Goal: Information Seeking & Learning: Learn about a topic

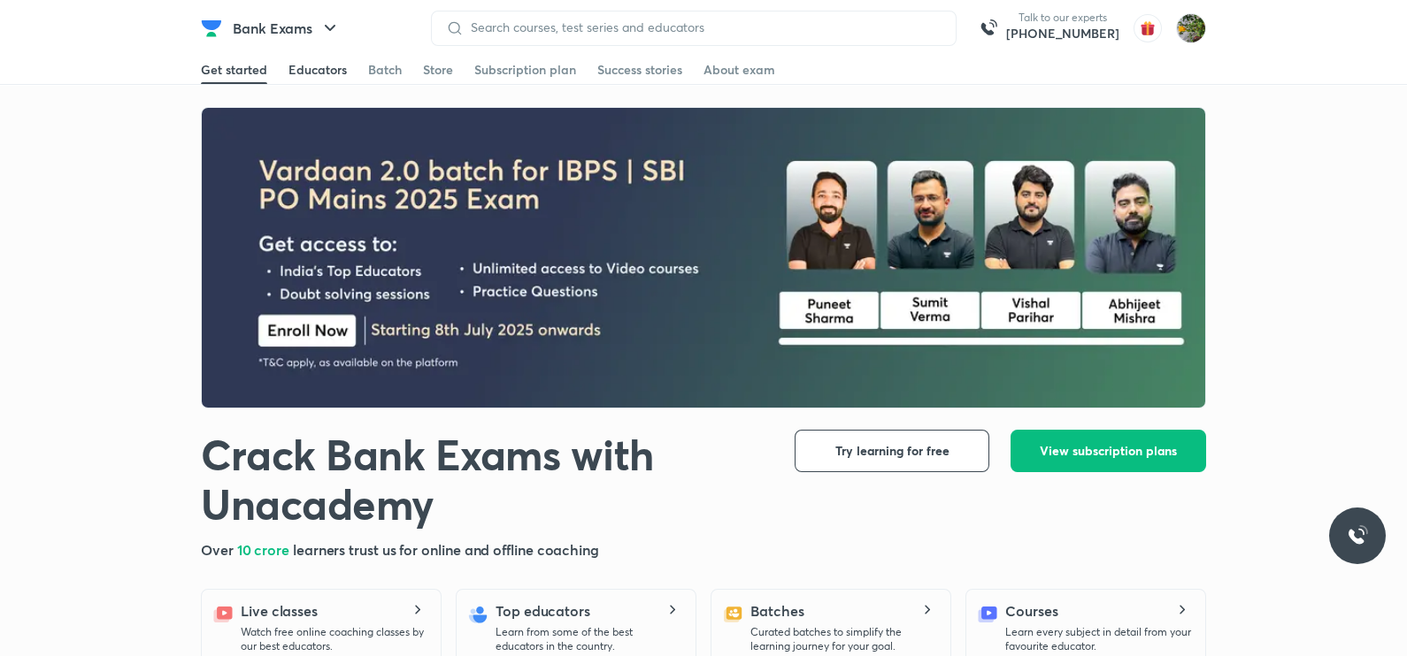
drag, startPoint x: 337, startPoint y: 52, endPoint x: 337, endPoint y: 63, distance: 10.6
click at [337, 55] on header "Bank Exams Talk to our experts +91-8585858585 Get started Educators Batch Store…" at bounding box center [703, 28] width 1407 height 57
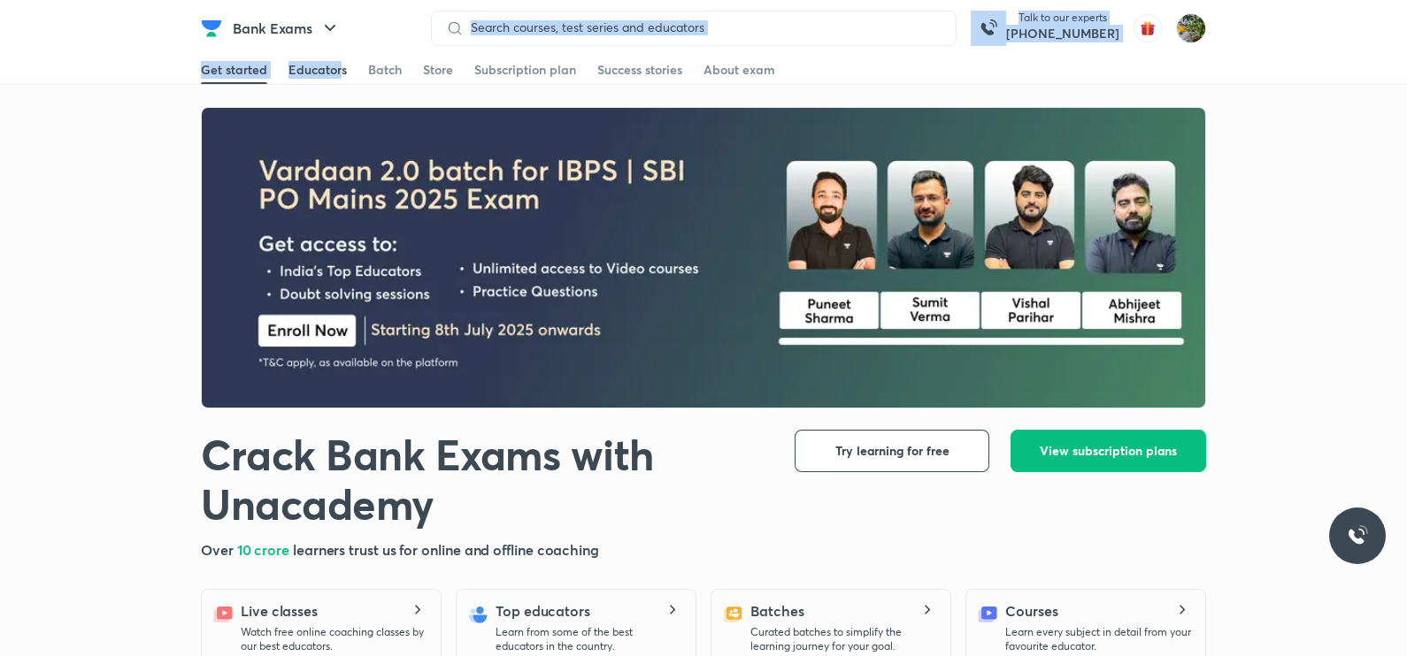
click at [337, 63] on div "Educators" at bounding box center [317, 70] width 58 height 18
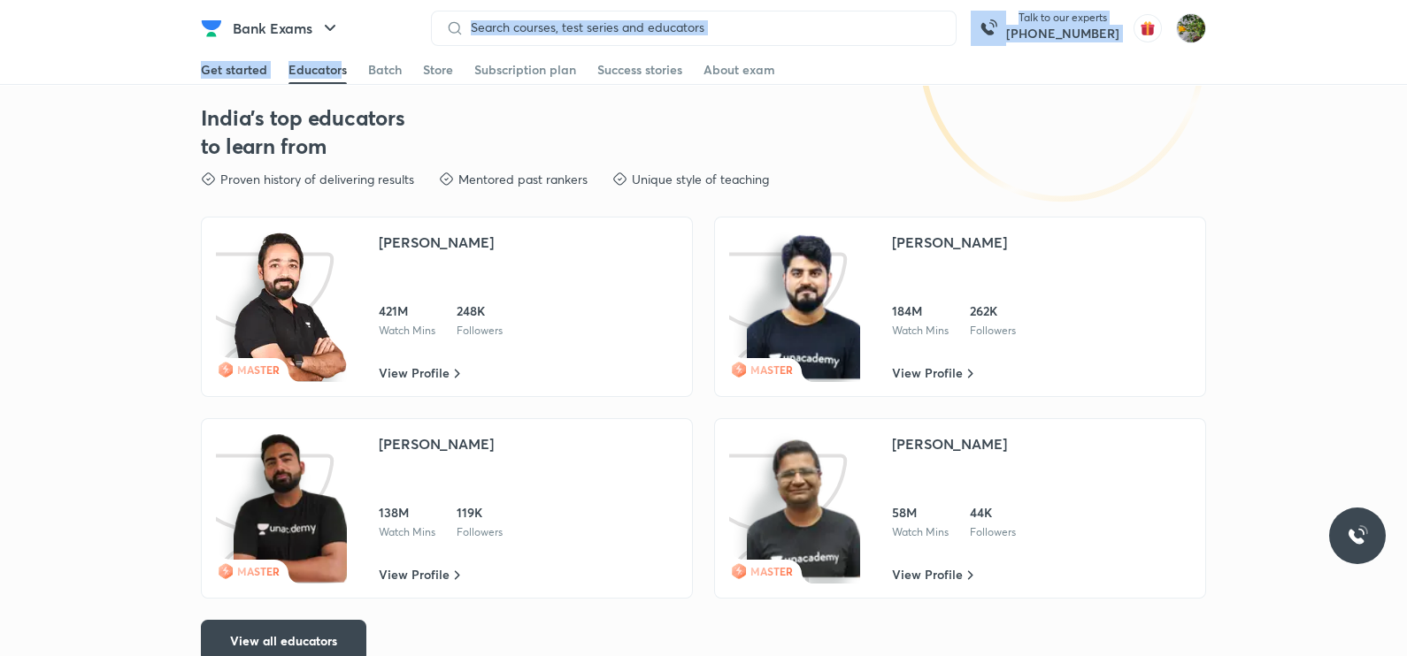
scroll to position [2592, 0]
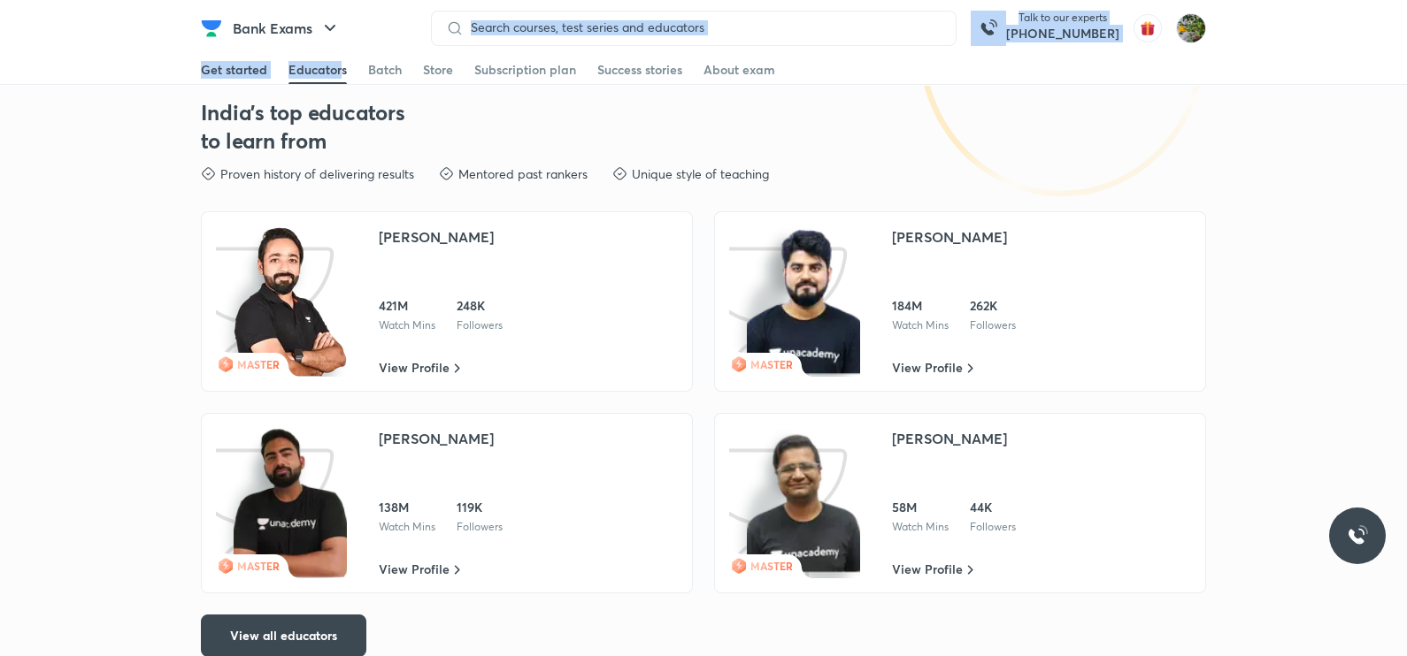
click at [484, 460] on div "Abhijeet Mishra 138M Watch Mins 119K Followers" at bounding box center [441, 481] width 124 height 106
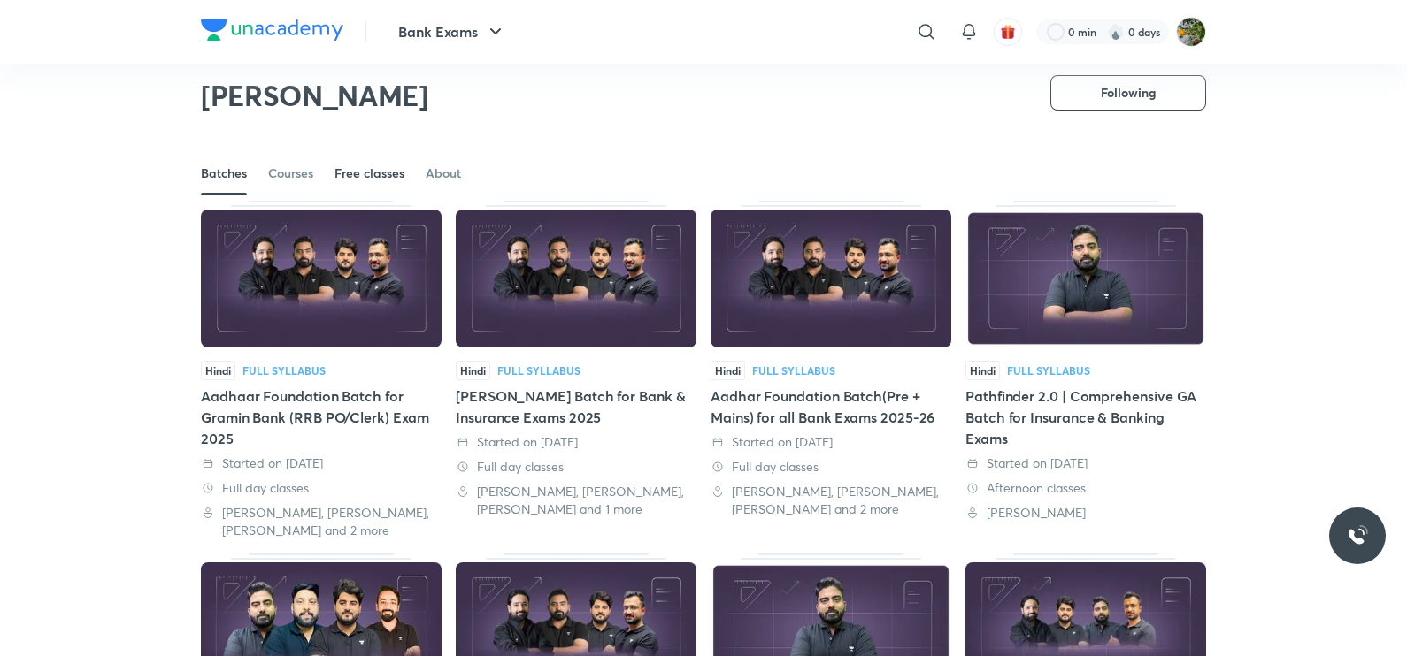
click at [376, 174] on div "Free classes" at bounding box center [369, 174] width 70 height 18
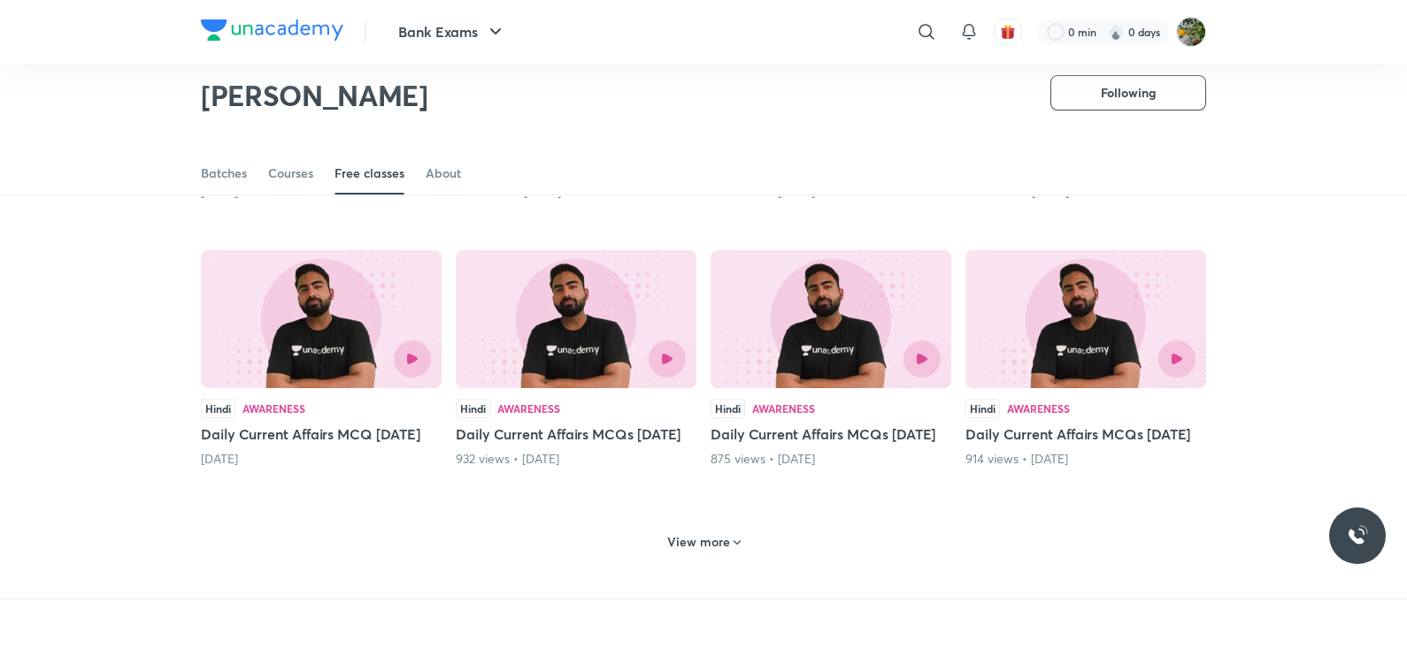
scroll to position [626, 0]
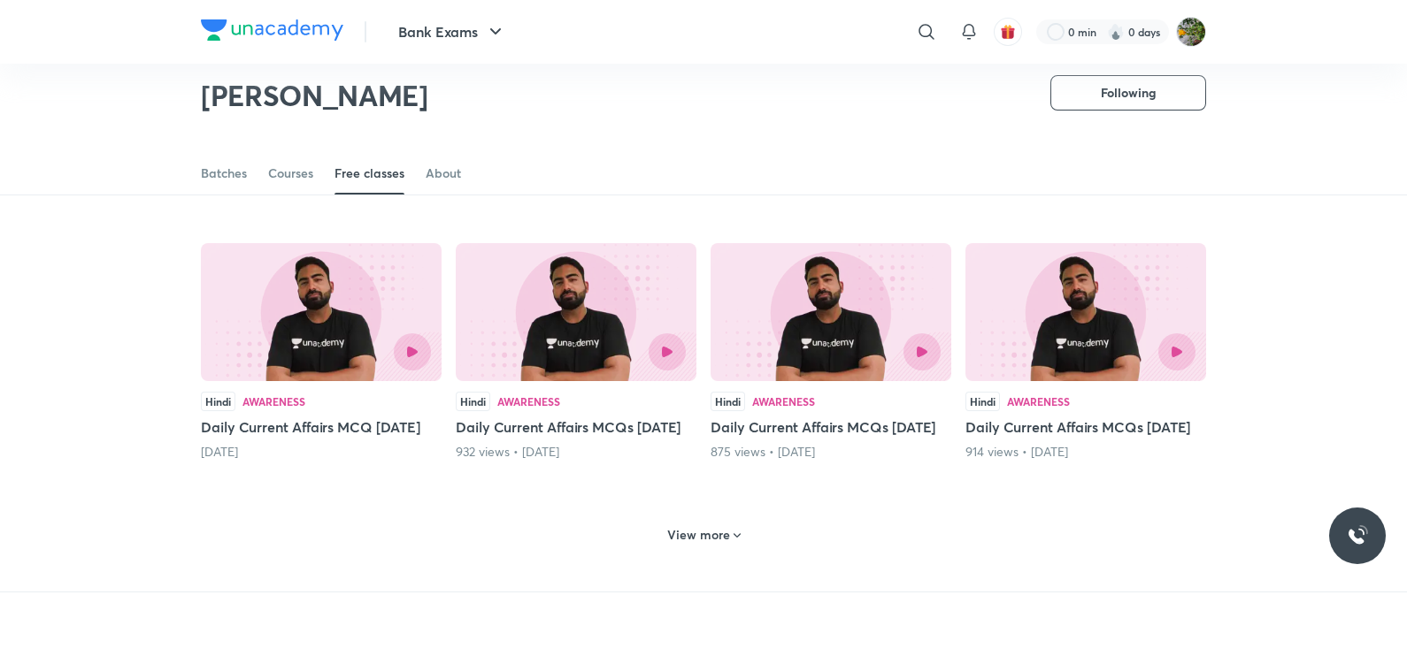
click at [992, 371] on div at bounding box center [1085, 352] width 219 height 37
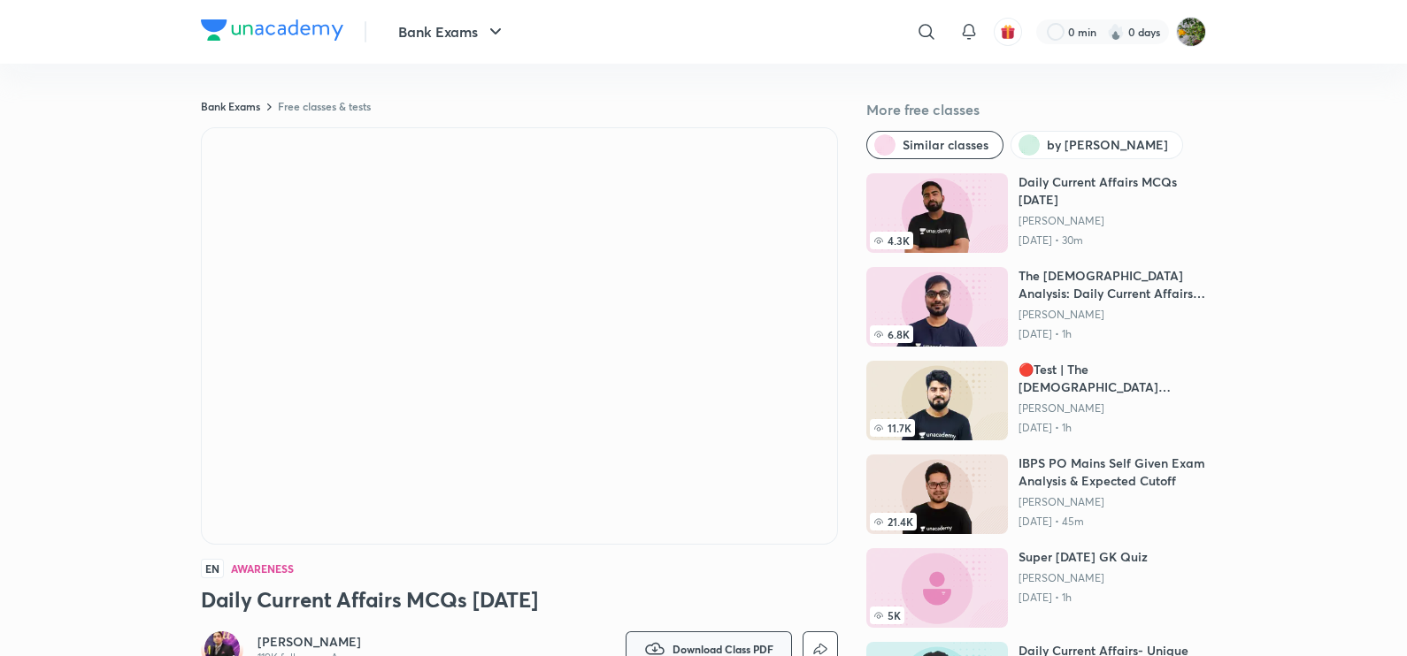
click at [757, 648] on span "Download Class PDF" at bounding box center [722, 649] width 101 height 14
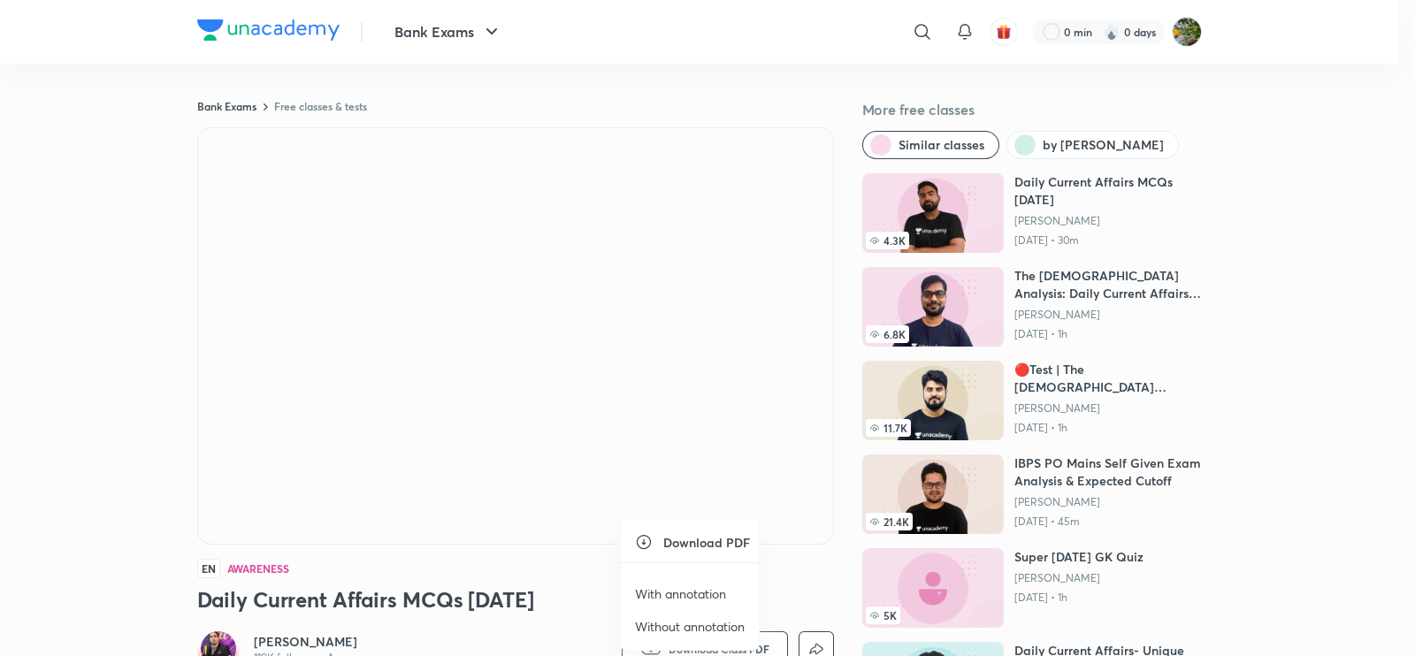
click at [716, 581] on li "With annotation" at bounding box center [690, 594] width 138 height 33
click at [712, 590] on p "With annotation" at bounding box center [680, 594] width 91 height 19
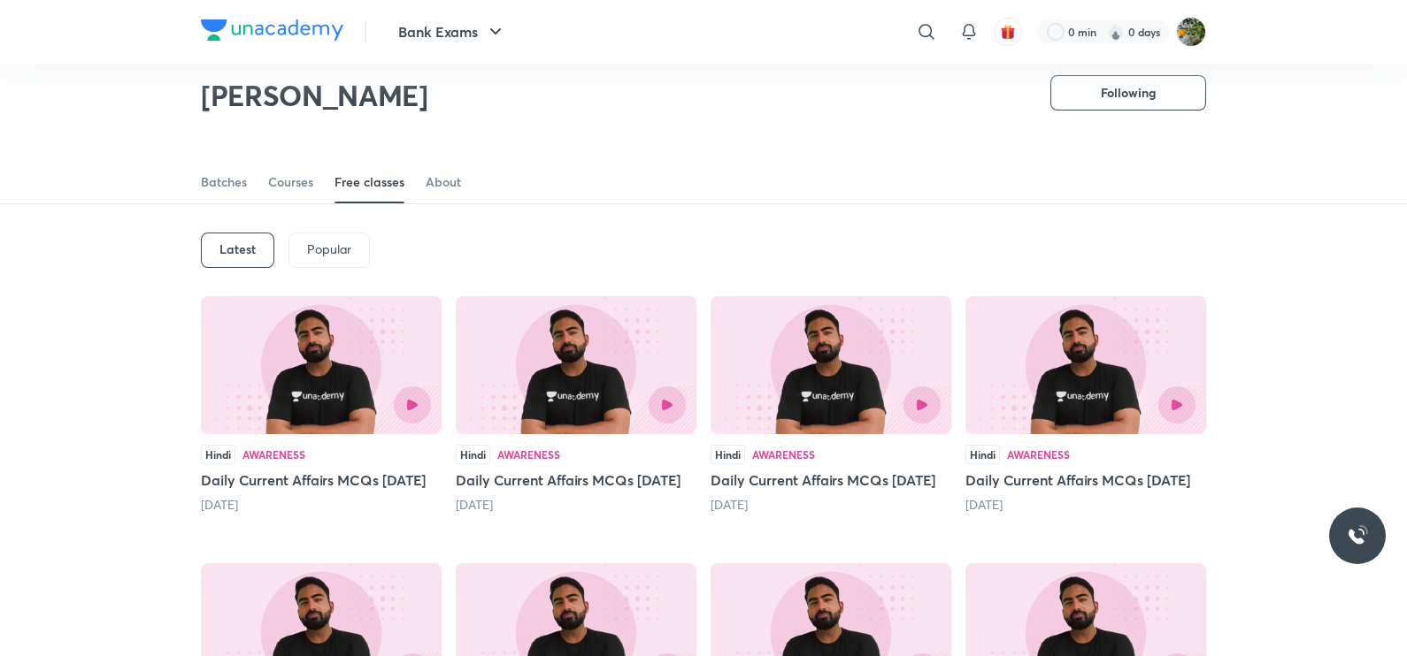
scroll to position [78, 0]
